Goal: Task Accomplishment & Management: Manage account settings

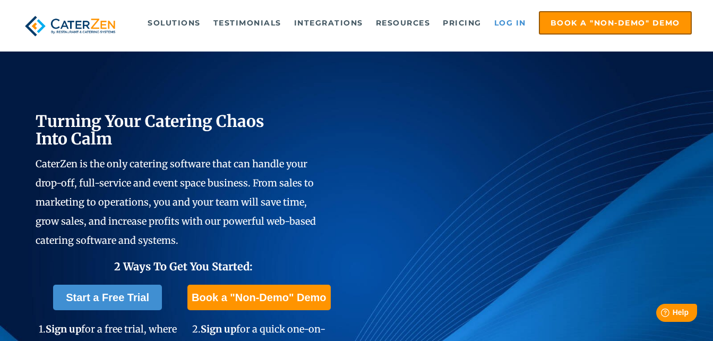
click at [502, 27] on link "Log in" at bounding box center [510, 22] width 43 height 21
click at [507, 23] on link "Log in" at bounding box center [510, 22] width 43 height 21
